Goal: Check status

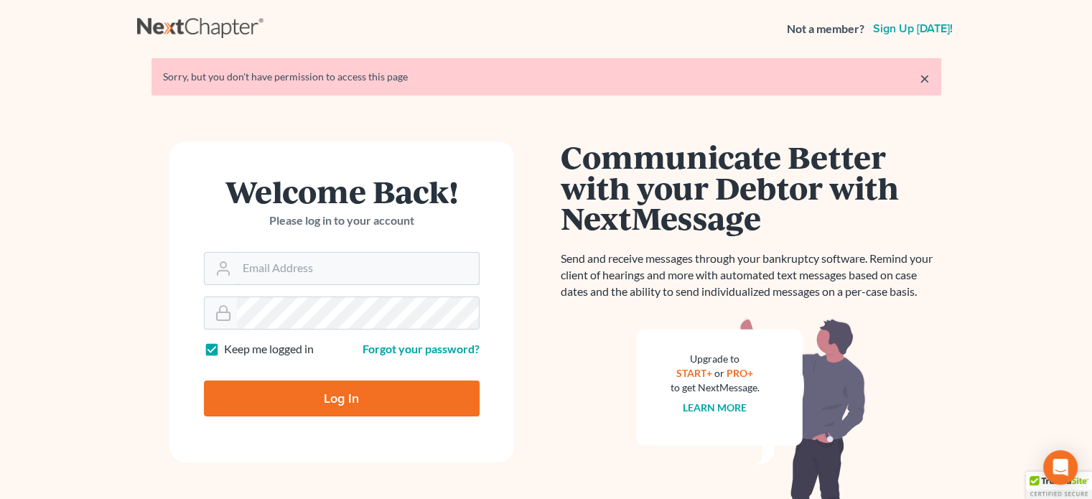
type input "[PERSON_NAME][EMAIL_ADDRESS][PERSON_NAME][DOMAIN_NAME]"
click at [271, 395] on input "Log In" at bounding box center [342, 398] width 276 height 36
type input "Thinking..."
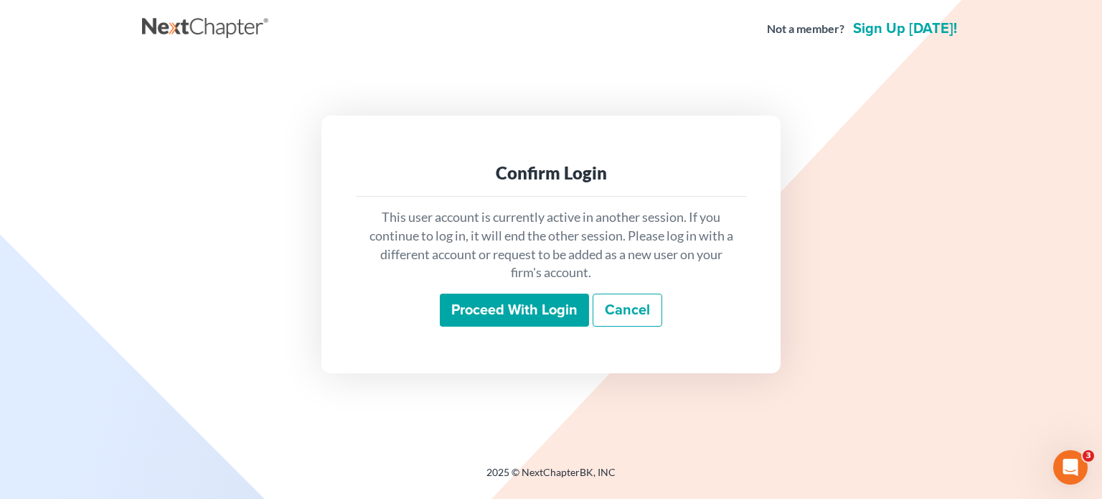
click at [535, 306] on input "Proceed with login" at bounding box center [514, 310] width 149 height 33
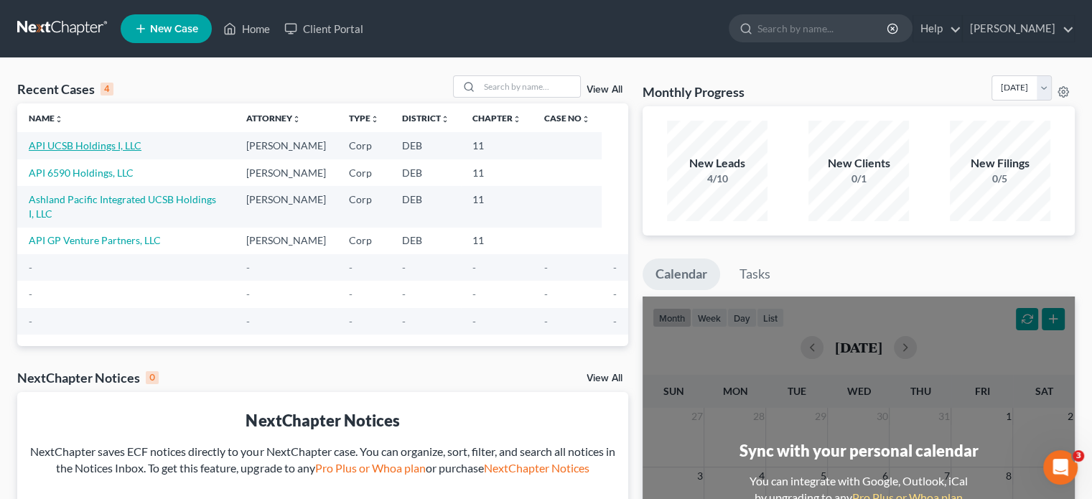
click at [97, 144] on link "API UCSB Holdings I, LLC" at bounding box center [85, 145] width 113 height 12
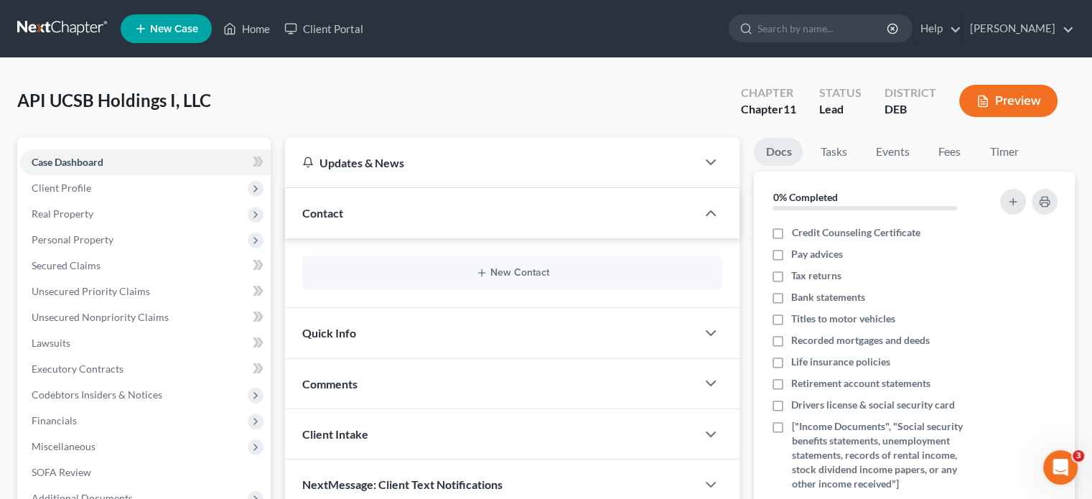
click at [327, 92] on div "API UCSB Holdings I, LLC Upgraded Chapter Chapter 11 Status Lead District DEB P…" at bounding box center [545, 106] width 1057 height 62
click at [235, 26] on icon at bounding box center [229, 28] width 13 height 17
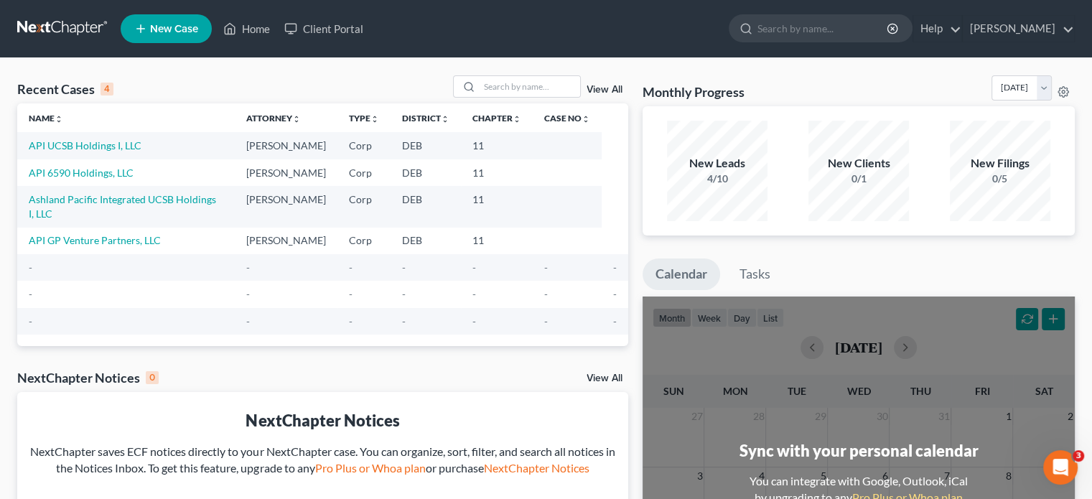
click at [708, 191] on div "New Leads 4/10" at bounding box center [717, 171] width 100 height 100
click at [729, 166] on div "New Leads" at bounding box center [717, 163] width 100 height 17
